Goal: Find specific page/section: Find specific page/section

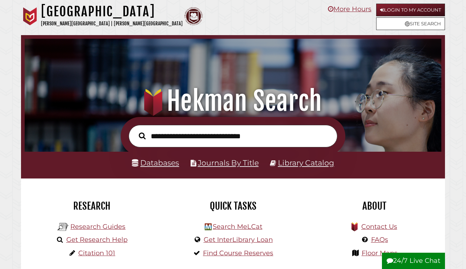
scroll to position [138, 413]
click at [156, 164] on link "Databases" at bounding box center [155, 162] width 47 height 9
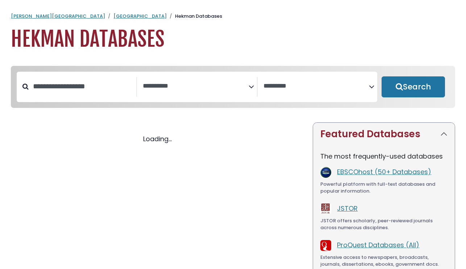
select select "Database Subject Filter"
select select "Database Vendors Filter"
select select "Database Subject Filter"
select select "Database Vendors Filter"
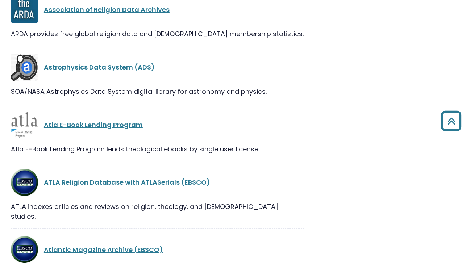
scroll to position [1868, 0]
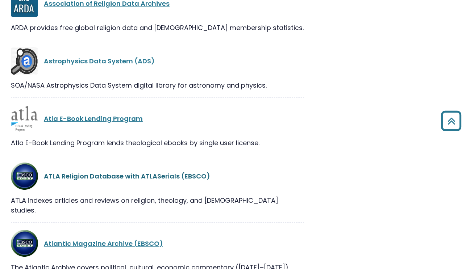
click at [79, 177] on link "ATLA Religion Database with ATLASerials (EBSCO)" at bounding box center [127, 176] width 166 height 9
click at [72, 119] on link "Atla E-Book Lending Program" at bounding box center [93, 118] width 99 height 9
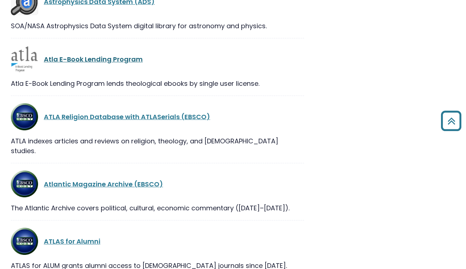
scroll to position [1928, 0]
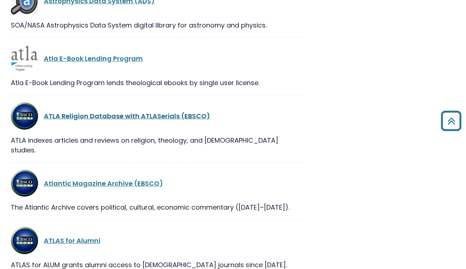
click at [74, 118] on link "ATLA Religion Database with ATLASerials (EBSCO)" at bounding box center [127, 116] width 166 height 9
